Goal: Information Seeking & Learning: Learn about a topic

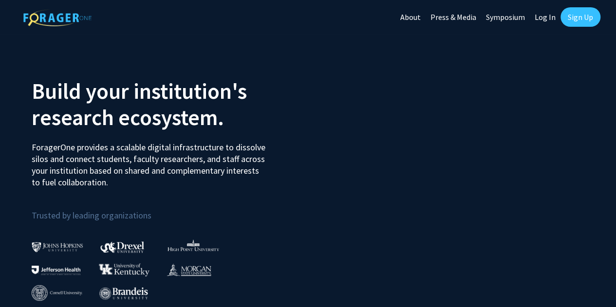
click at [586, 19] on link "Sign Up" at bounding box center [581, 16] width 40 height 19
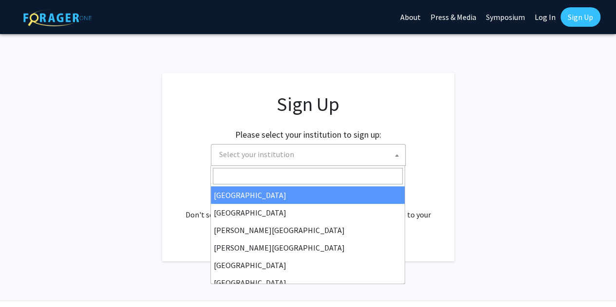
click at [354, 157] on span "Select your institution" at bounding box center [310, 155] width 190 height 20
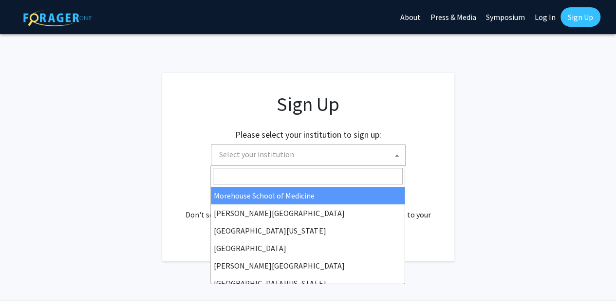
scroll to position [268, 0]
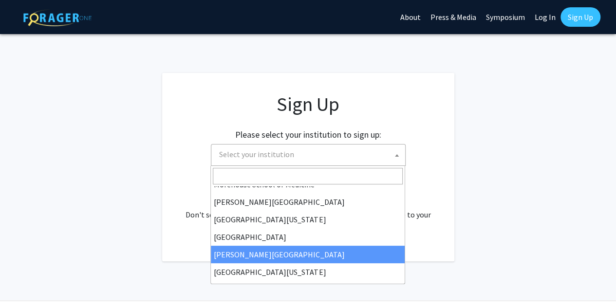
select select "24"
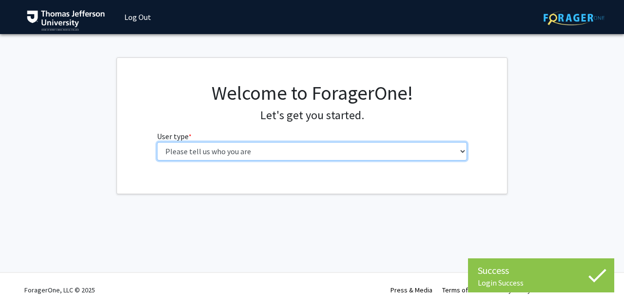
click at [303, 151] on select "Please tell us who you are Undergraduate Student Master's Student Doctoral Cand…" at bounding box center [312, 151] width 310 height 19
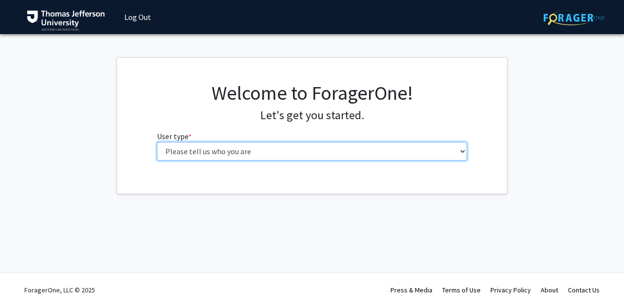
select select "3: doc"
click at [157, 142] on select "Please tell us who you are Undergraduate Student Master's Student Doctoral Cand…" at bounding box center [312, 151] width 310 height 19
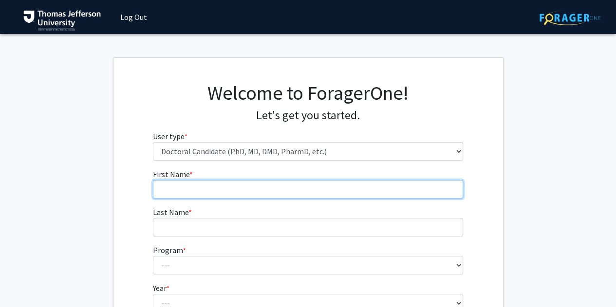
click at [275, 193] on input "First Name * required" at bounding box center [308, 189] width 310 height 19
type input "[PERSON_NAME]"
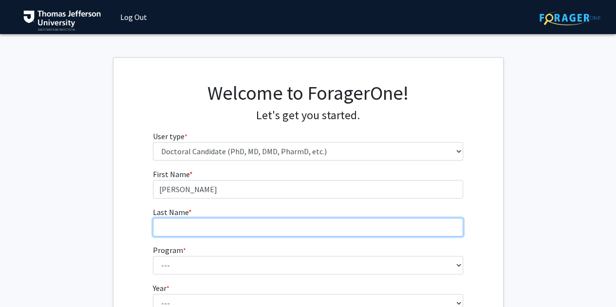
click at [182, 225] on input "Last Name * required" at bounding box center [308, 227] width 310 height 19
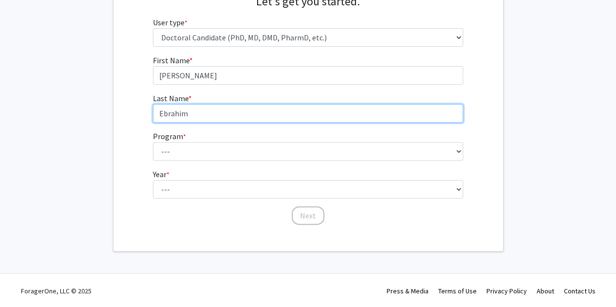
type input "Ebrahim"
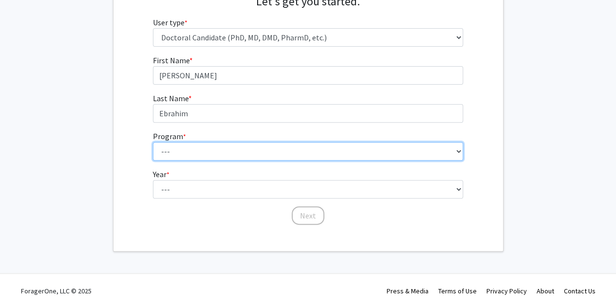
click at [200, 155] on select "--- Accelerated 3+3 BS in Health Sciences/Doctor of [MEDICAL_DATA] Accelerated …" at bounding box center [308, 151] width 310 height 19
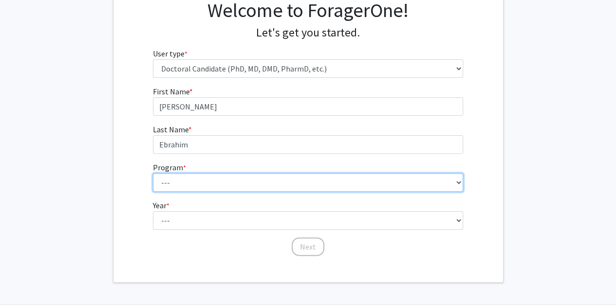
scroll to position [82, 0]
click at [186, 184] on select "--- Accelerated 3+3 BS in Health Sciences/Doctor of [MEDICAL_DATA] Accelerated …" at bounding box center [308, 183] width 310 height 19
select select "35: 815"
click at [153, 174] on select "--- Accelerated 3+3 BS in Health Sciences/Doctor of [MEDICAL_DATA] Accelerated …" at bounding box center [308, 183] width 310 height 19
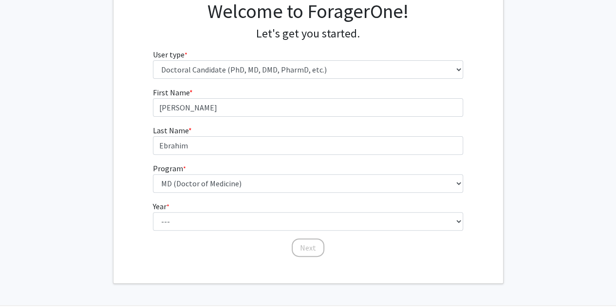
click at [135, 197] on div "First Name * required Anusha Last Name * required Ebrahim Program * required --…" at bounding box center [309, 173] width 390 height 172
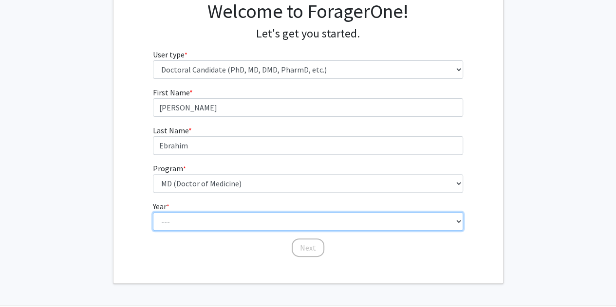
click at [183, 214] on select "--- First Year Second Year Third Year Fourth Year Fifth Year Sixth Year Seventh…" at bounding box center [308, 221] width 310 height 19
select select "1: first_year"
click at [153, 212] on select "--- First Year Second Year Third Year Fourth Year Fifth Year Sixth Year Seventh…" at bounding box center [308, 221] width 310 height 19
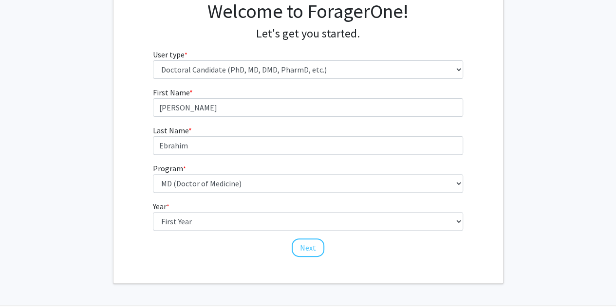
click at [151, 161] on div "First Name * required Anusha Last Name * required Ebrahim Program * required --…" at bounding box center [308, 173] width 325 height 172
click at [305, 239] on button "Next" at bounding box center [308, 248] width 33 height 19
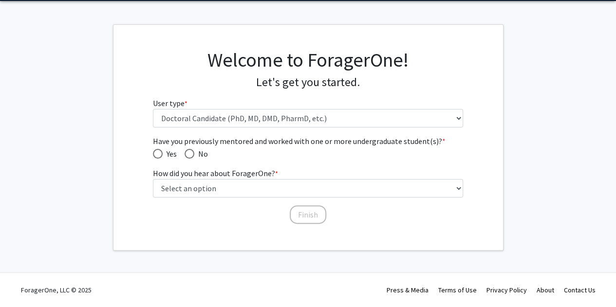
scroll to position [32, 0]
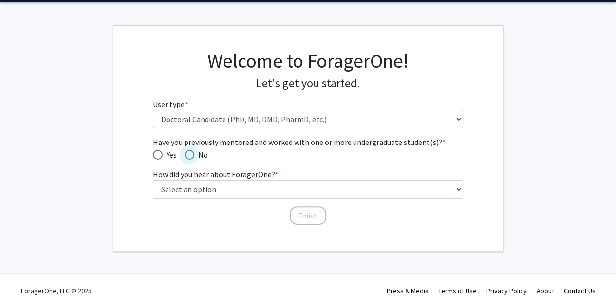
click at [192, 153] on span "Have you previously mentored and worked with one or more undergraduate student(…" at bounding box center [190, 155] width 10 height 10
click at [192, 153] on input "No" at bounding box center [190, 155] width 10 height 10
radio input "true"
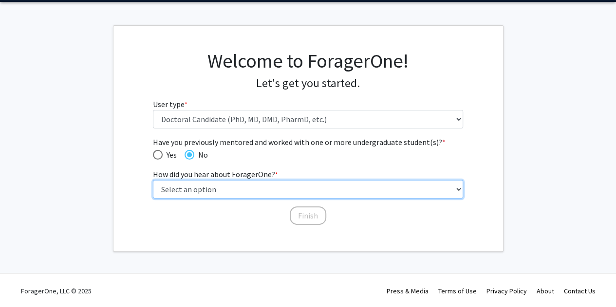
click at [216, 194] on select "Select an option Peer/student recommendation Faculty/staff recommendation Unive…" at bounding box center [308, 189] width 310 height 19
select select "2: faculty_recommendation"
click at [153, 180] on select "Select an option Peer/student recommendation Faculty/staff recommendation Unive…" at bounding box center [308, 189] width 310 height 19
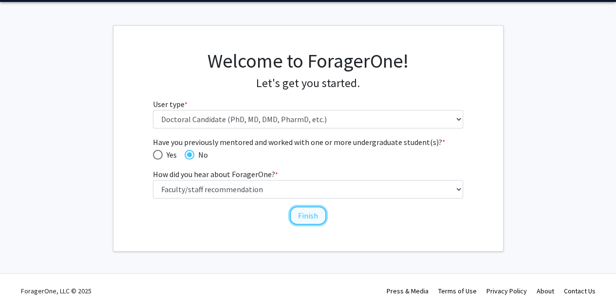
click at [300, 218] on button "Finish" at bounding box center [308, 216] width 37 height 19
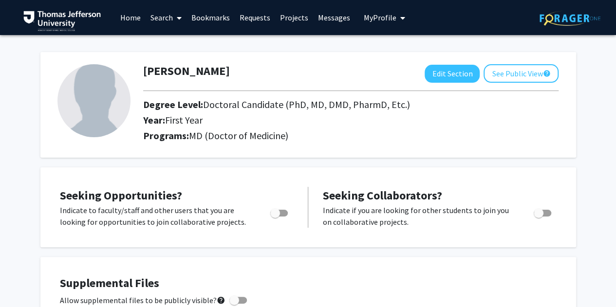
click at [166, 17] on link "Search" at bounding box center [166, 17] width 41 height 34
click at [170, 42] on span "Faculty/Staff" at bounding box center [182, 44] width 72 height 19
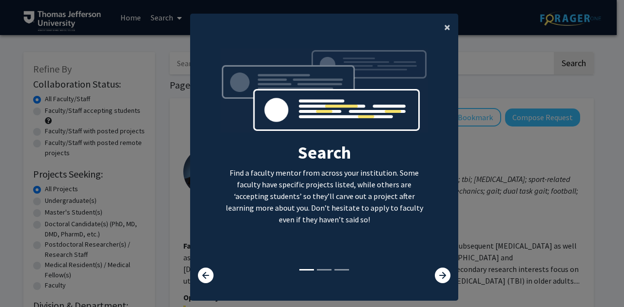
click at [444, 27] on span "×" at bounding box center [447, 26] width 6 height 15
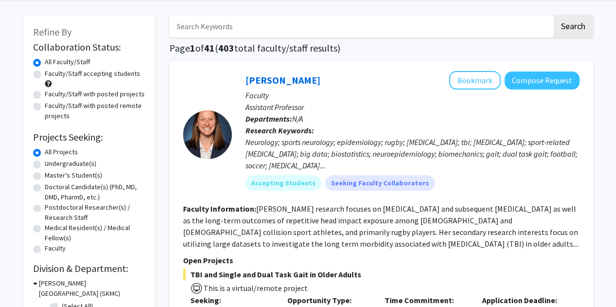
scroll to position [38, 0]
click at [45, 190] on label "Doctoral Candidate(s) (PhD, MD, DMD, PharmD, etc.)" at bounding box center [95, 192] width 100 height 20
click at [45, 188] on input "Doctoral Candidate(s) (PhD, MD, DMD, PharmD, etc.)" at bounding box center [48, 185] width 6 height 6
radio input "true"
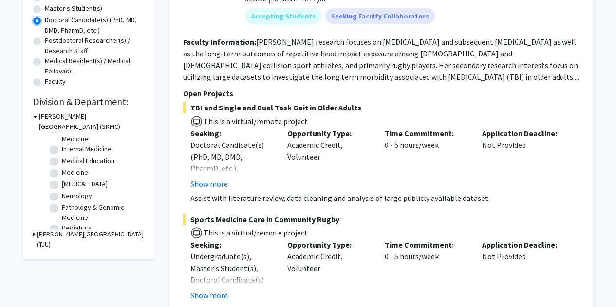
scroll to position [62, 0]
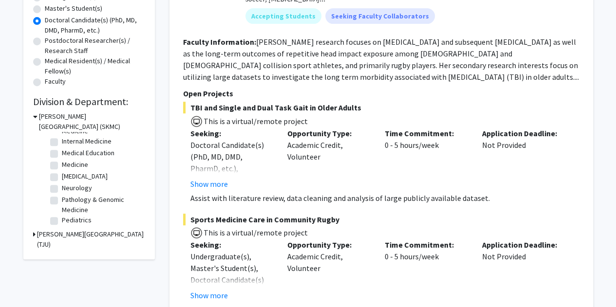
click at [62, 189] on label "Neurology" at bounding box center [77, 188] width 30 height 10
click at [62, 189] on input "Neurology" at bounding box center [65, 186] width 6 height 6
checkbox input "true"
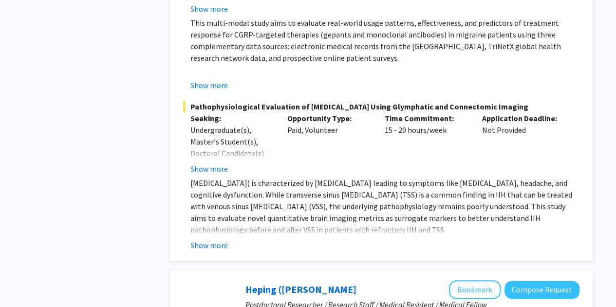
scroll to position [415, 0]
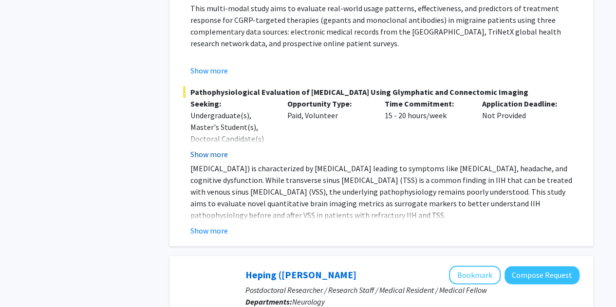
click at [218, 160] on button "Show more" at bounding box center [210, 155] width 38 height 12
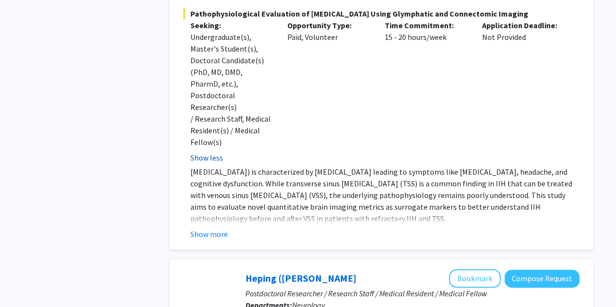
scroll to position [501, 0]
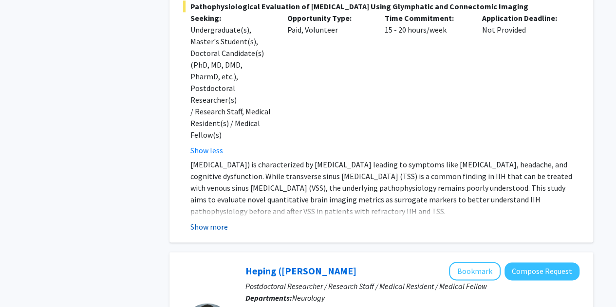
click at [204, 221] on button "Show more" at bounding box center [210, 227] width 38 height 12
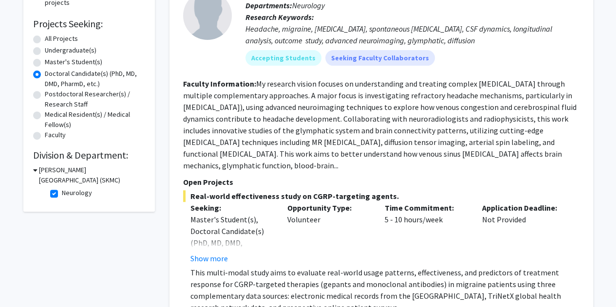
scroll to position [159, 0]
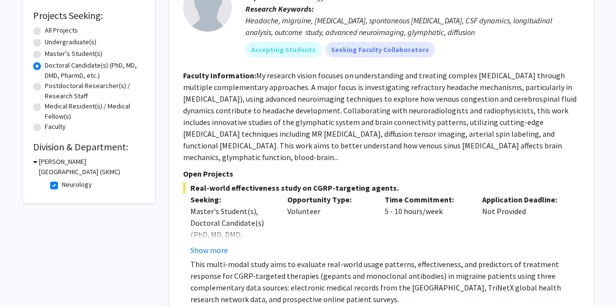
click at [62, 185] on label "Neurology" at bounding box center [77, 185] width 30 height 10
click at [62, 185] on input "Neurology" at bounding box center [65, 183] width 6 height 6
checkbox input "false"
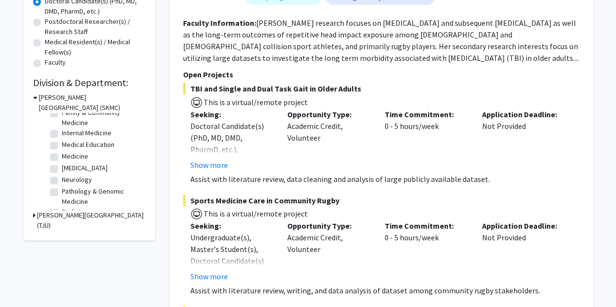
scroll to position [62, 0]
click at [62, 184] on label "Pathology & Genomic Medicine" at bounding box center [102, 186] width 81 height 20
click at [62, 182] on input "Pathology & Genomic Medicine" at bounding box center [65, 179] width 6 height 6
checkbox input "true"
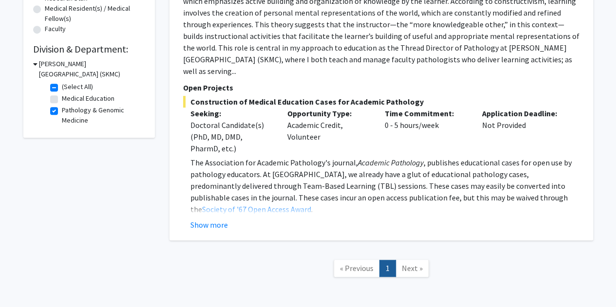
scroll to position [263, 0]
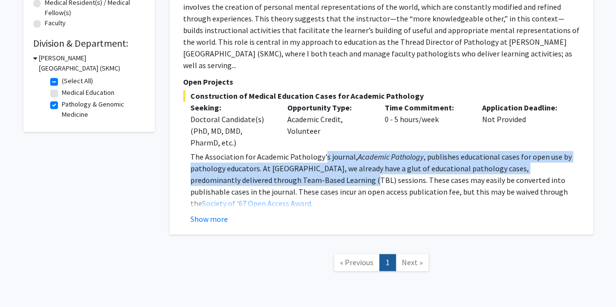
drag, startPoint x: 308, startPoint y: 170, endPoint x: 323, endPoint y: 145, distance: 29.1
click at [323, 151] on p "The Association for Academic Pathology's journal, Academic Pathology , publishe…" at bounding box center [385, 180] width 389 height 58
drag, startPoint x: 323, startPoint y: 145, endPoint x: 322, endPoint y: 173, distance: 27.8
click at [322, 173] on p "The Association for Academic Pathology's journal, Academic Pathology , publishe…" at bounding box center [385, 180] width 389 height 58
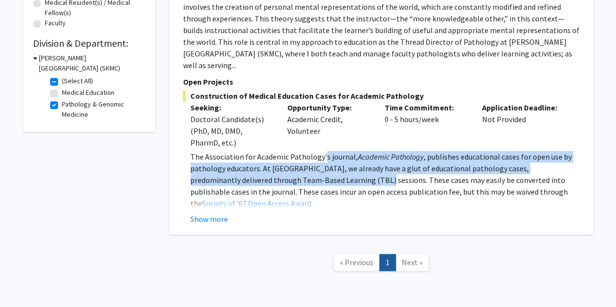
click at [322, 173] on p "The Association for Academic Pathology's journal, Academic Pathology , publishe…" at bounding box center [385, 180] width 389 height 58
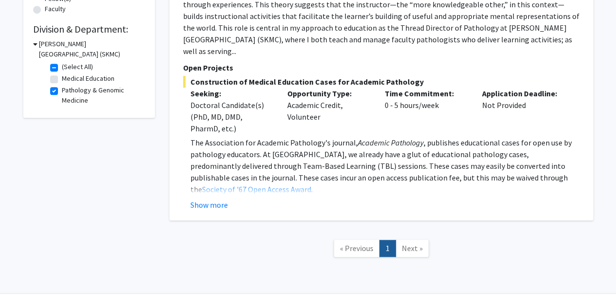
scroll to position [279, 0]
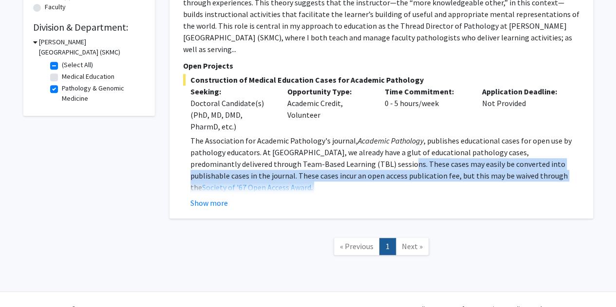
drag, startPoint x: 322, startPoint y: 173, endPoint x: 343, endPoint y: 148, distance: 32.5
click at [343, 148] on p "The Association for Academic Pathology's journal, Academic Pathology , publishe…" at bounding box center [385, 164] width 389 height 58
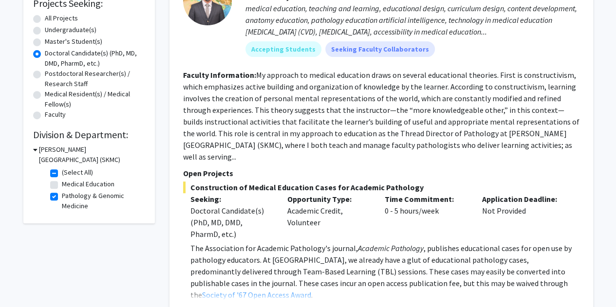
scroll to position [171, 0]
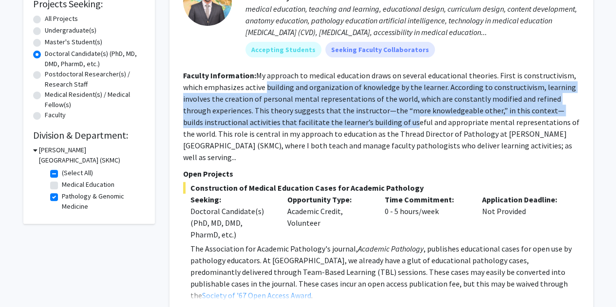
drag, startPoint x: 265, startPoint y: 86, endPoint x: 385, endPoint y: 119, distance: 125.3
click at [385, 119] on fg-read-more "My approach to medical education draws on several educational theories. First i…" at bounding box center [381, 117] width 397 height 92
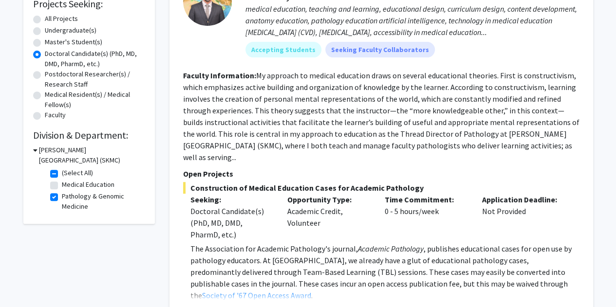
scroll to position [177, 0]
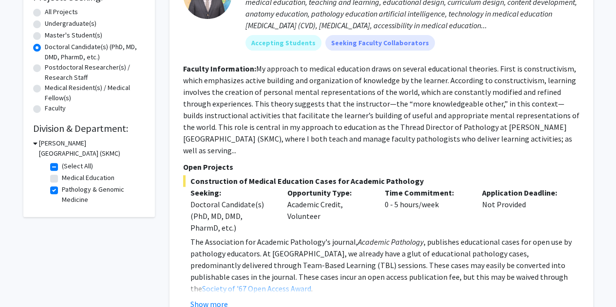
click at [62, 191] on label "Pathology & Genomic Medicine" at bounding box center [102, 195] width 81 height 20
click at [62, 191] on input "Pathology & Genomic Medicine" at bounding box center [65, 188] width 6 height 6
checkbox input "false"
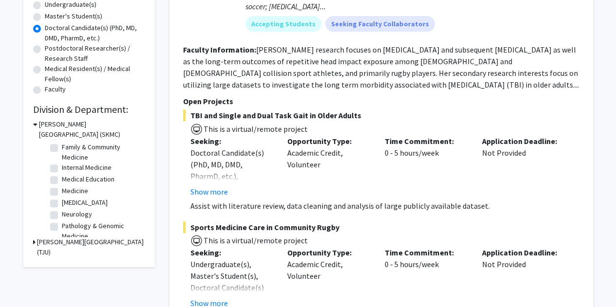
scroll to position [62, 0]
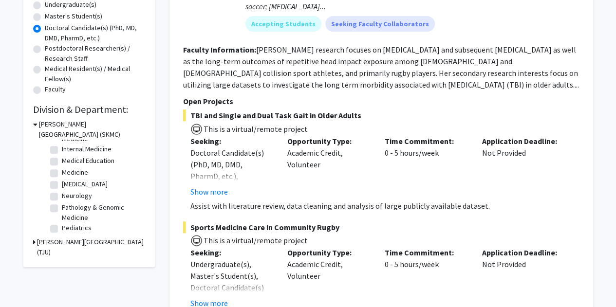
click at [62, 231] on label "Pediatrics" at bounding box center [77, 228] width 30 height 10
click at [62, 230] on input "Pediatrics" at bounding box center [65, 226] width 6 height 6
checkbox input "true"
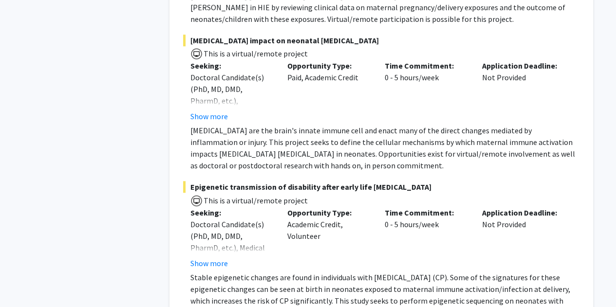
scroll to position [392, 0]
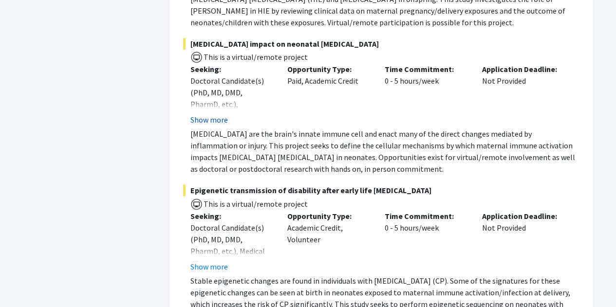
click at [226, 120] on button "Show more" at bounding box center [210, 120] width 38 height 12
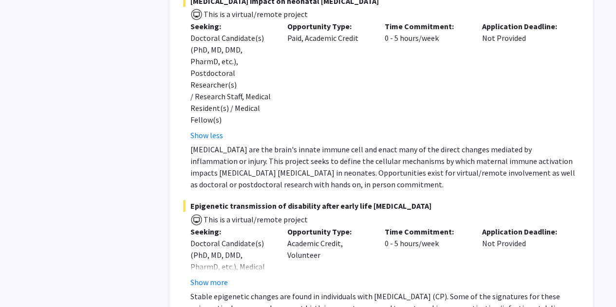
scroll to position [438, 0]
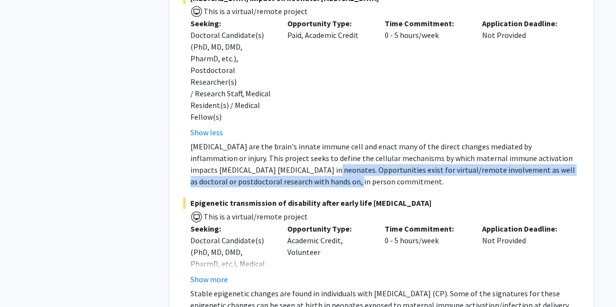
drag, startPoint x: 251, startPoint y: 144, endPoint x: 257, endPoint y: 154, distance: 11.6
click at [257, 154] on p "Microglia are the brain's innate immune cell and enact many of the direct chang…" at bounding box center [385, 164] width 389 height 47
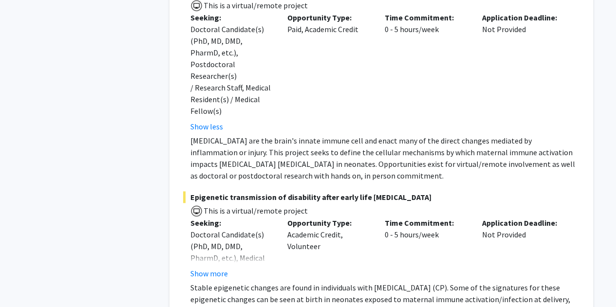
scroll to position [444, 0]
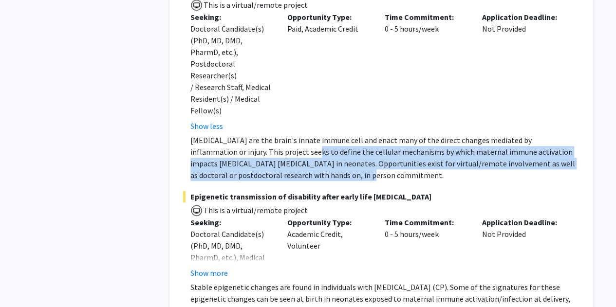
drag, startPoint x: 256, startPoint y: 125, endPoint x: 268, endPoint y: 150, distance: 27.0
click at [268, 150] on p "Microglia are the brain's innate immune cell and enact many of the direct chang…" at bounding box center [385, 157] width 389 height 47
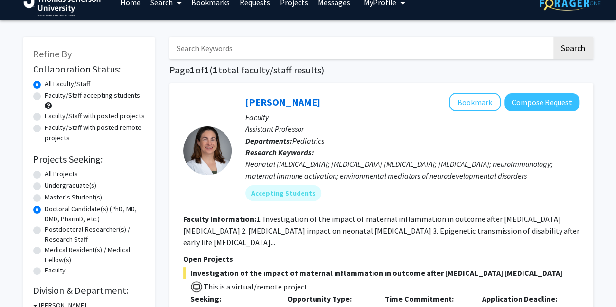
scroll to position [16, 0]
